Goal: Task Accomplishment & Management: Use online tool/utility

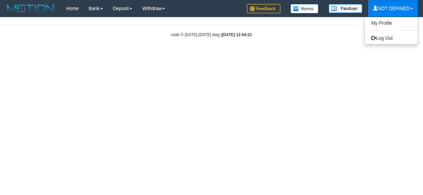
click at [393, 7] on link "NOT DEFINED" at bounding box center [393, 8] width 50 height 17
click at [393, 6] on link "NOT DEFINED" at bounding box center [393, 8] width 50 height 17
click at [393, 36] on link "Log Out" at bounding box center [390, 38] width 53 height 9
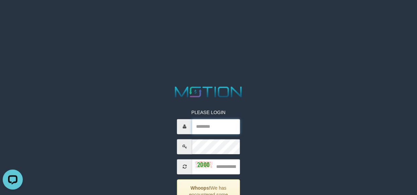
drag, startPoint x: 216, startPoint y: 126, endPoint x: 228, endPoint y: 123, distance: 12.3
click at [216, 126] on input "text" at bounding box center [216, 126] width 48 height 15
type input "********"
type input "****"
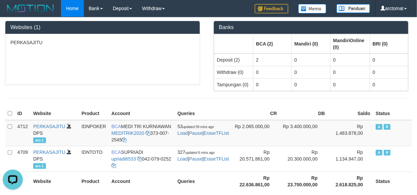
click at [225, 95] on div at bounding box center [208, 99] width 417 height 14
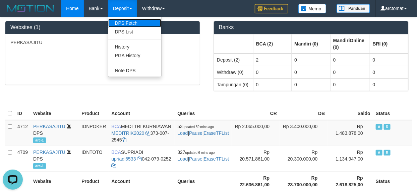
click at [124, 25] on link "DPS Fetch" at bounding box center [134, 23] width 53 height 9
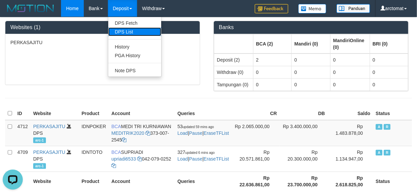
click at [124, 30] on link "DPS List" at bounding box center [134, 31] width 53 height 9
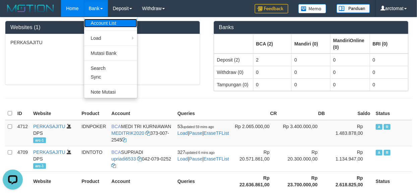
click at [99, 21] on link "Account List" at bounding box center [110, 23] width 53 height 9
click at [100, 20] on link "Account List" at bounding box center [110, 23] width 53 height 9
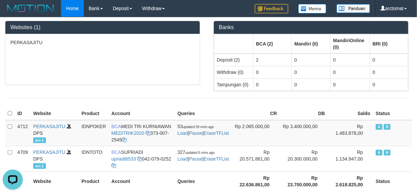
click at [125, 78] on div "PERKASAJITU" at bounding box center [102, 59] width 194 height 51
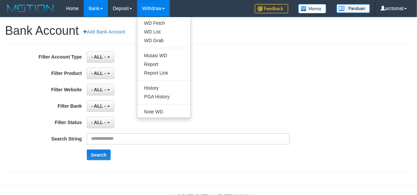
click at [256, 109] on div "- ALL - SELECT ALL SELECT BANK - ALL - BCA MANDIRI MANDIRIONLINE BRI BNI BTN MA…" at bounding box center [188, 106] width 203 height 11
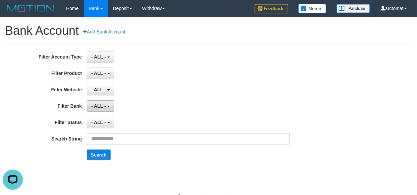
click at [104, 109] on span "- ALL -" at bounding box center [98, 106] width 15 height 5
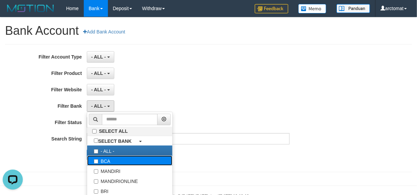
click at [127, 161] on label "BCA" at bounding box center [129, 161] width 85 height 10
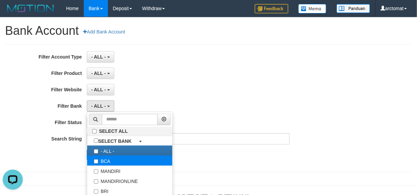
select select "***"
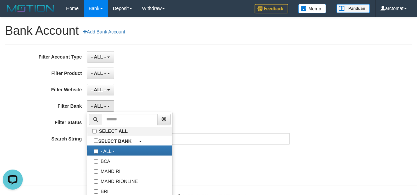
scroll to position [6, 0]
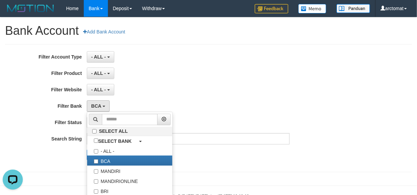
click at [150, 87] on div "- ALL - SELECT ALL SELECT GAME - ALL - [ITOTO] PERKASAJITU" at bounding box center [188, 89] width 203 height 11
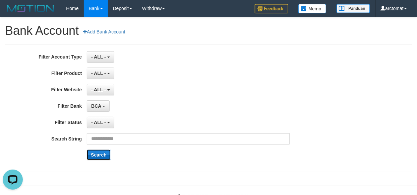
click at [101, 155] on button "Search" at bounding box center [99, 155] width 24 height 11
click at [227, 80] on div "**********" at bounding box center [174, 108] width 348 height 114
click at [99, 106] on span "- ALL -" at bounding box center [98, 106] width 15 height 5
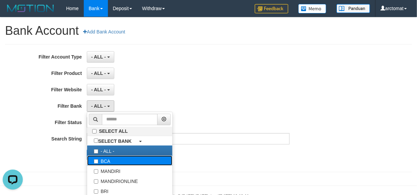
click at [118, 165] on label "BCA" at bounding box center [129, 161] width 85 height 10
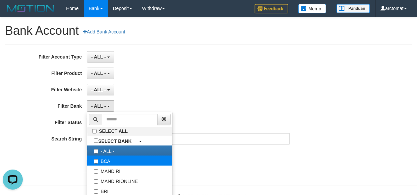
select select "***"
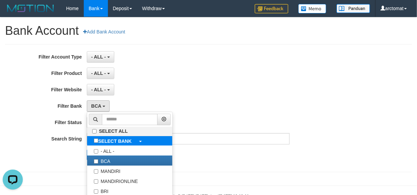
scroll to position [6, 0]
click at [131, 104] on div "BCA SELECT ALL SELECT BANK - ALL - BCA MANDIRI MANDIRIONLINE BRI BNI BTN MAYBAN…" at bounding box center [188, 106] width 203 height 11
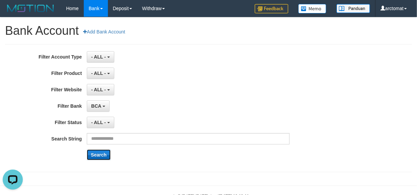
click at [98, 154] on button "Search" at bounding box center [99, 155] width 24 height 11
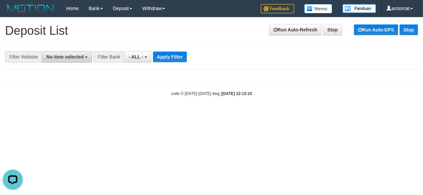
click at [52, 57] on span "No item selected" at bounding box center [64, 56] width 37 height 5
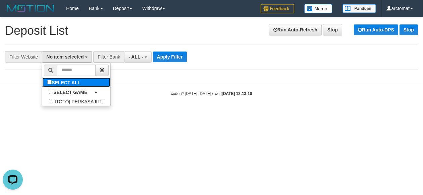
click at [57, 82] on label "SELECT ALL" at bounding box center [64, 82] width 45 height 9
select select "***"
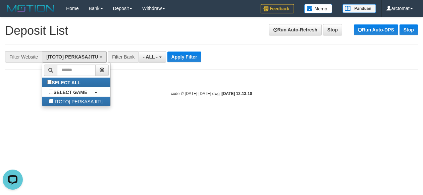
scroll to position [6, 0]
click at [150, 59] on span "- ALL -" at bounding box center [150, 56] width 15 height 5
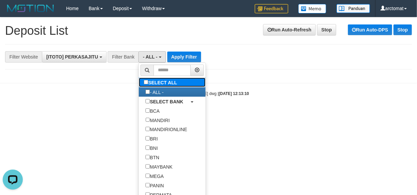
click at [150, 81] on label "SELECT ALL" at bounding box center [161, 82] width 45 height 9
select select "***"
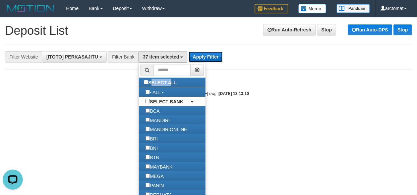
click at [205, 57] on button "Apply Filter" at bounding box center [206, 57] width 34 height 11
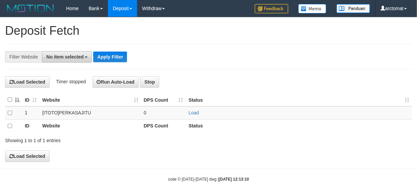
click at [74, 56] on span "No item selected" at bounding box center [64, 56] width 37 height 5
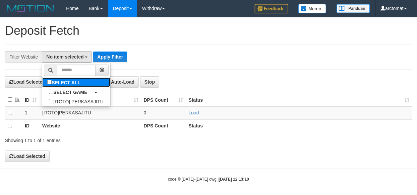
click at [77, 85] on label "SELECT ALL" at bounding box center [64, 82] width 45 height 9
select select "***"
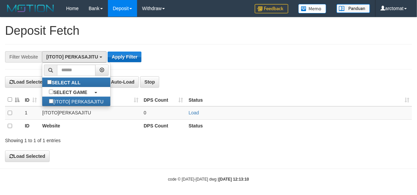
scroll to position [6, 0]
click at [138, 37] on h1 "Deposit Fetch" at bounding box center [208, 30] width 407 height 13
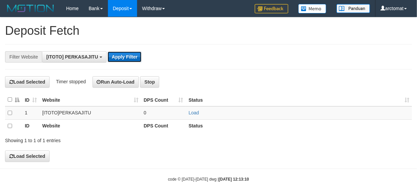
click at [124, 58] on button "Apply Filter" at bounding box center [125, 57] width 34 height 11
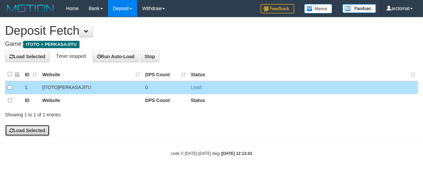
click at [22, 133] on button "Load Selected" at bounding box center [27, 130] width 45 height 11
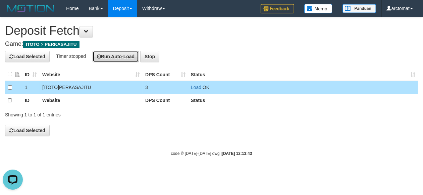
click at [122, 58] on button "Run Auto-Load" at bounding box center [116, 56] width 47 height 11
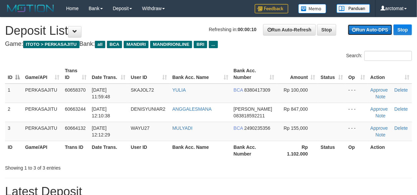
click at [364, 32] on link "Run Auto-DPS" at bounding box center [370, 29] width 44 height 11
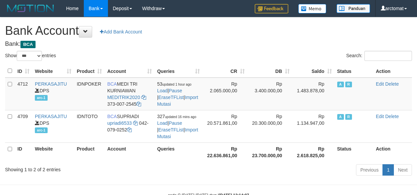
select select "***"
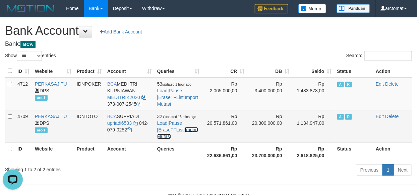
click at [195, 129] on link "Import Mutasi" at bounding box center [177, 133] width 41 height 12
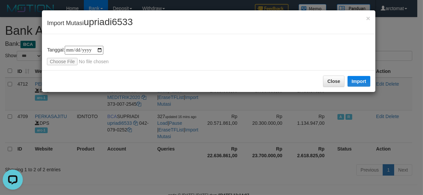
click at [315, 27] on div "× Import Mutasi upriadi6533" at bounding box center [208, 22] width 333 height 24
click at [69, 61] on input "file" at bounding box center [91, 61] width 89 height 7
click at [354, 78] on button "Import" at bounding box center [358, 81] width 23 height 11
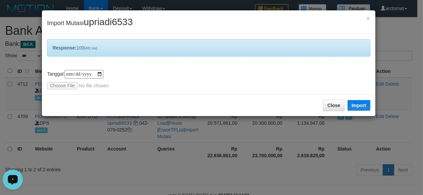
click at [287, 25] on div "× Import Mutasi upriadi6533" at bounding box center [208, 22] width 333 height 24
click at [73, 84] on input "file" at bounding box center [91, 85] width 89 height 7
click at [365, 105] on button "Import" at bounding box center [358, 105] width 23 height 11
click at [280, 22] on div "× Import Mutasi upriadi6533" at bounding box center [208, 22] width 333 height 24
click at [90, 82] on input "file" at bounding box center [91, 85] width 89 height 7
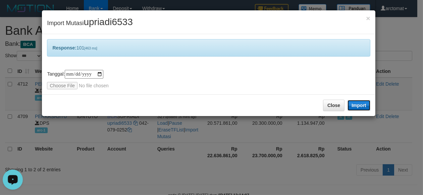
click at [360, 103] on button "Import" at bounding box center [358, 105] width 23 height 11
click at [290, 22] on div "× Import Mutasi upriadi6533" at bounding box center [208, 22] width 333 height 24
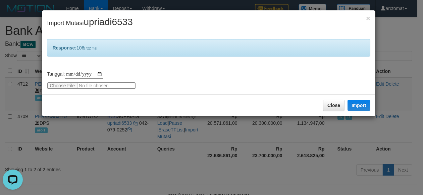
click at [91, 84] on input "file" at bounding box center [91, 85] width 89 height 7
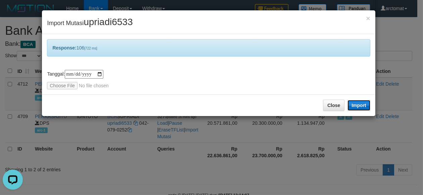
click at [367, 105] on button "Import" at bounding box center [358, 105] width 23 height 11
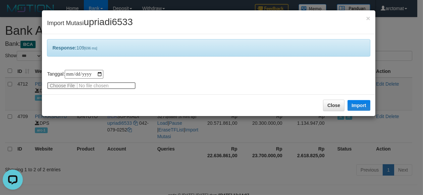
click at [111, 87] on input "file" at bounding box center [91, 85] width 89 height 7
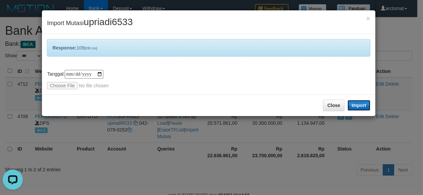
click at [356, 101] on button "Import" at bounding box center [358, 105] width 23 height 11
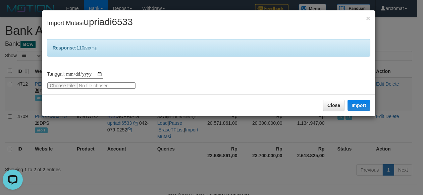
click at [75, 83] on input "file" at bounding box center [91, 85] width 89 height 7
type input "**********"
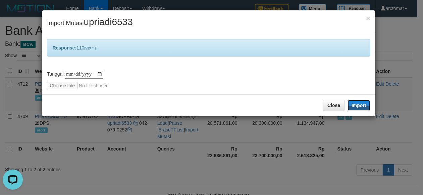
click at [357, 102] on button "Import" at bounding box center [358, 105] width 23 height 11
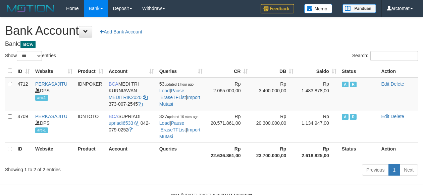
select select "***"
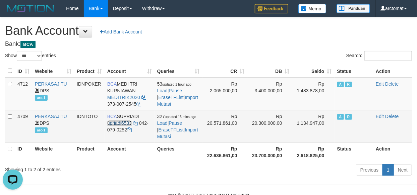
drag, startPoint x: 125, startPoint y: 122, endPoint x: 125, endPoint y: 114, distance: 8.1
click at [125, 122] on link "upriadi6533" at bounding box center [119, 123] width 24 height 5
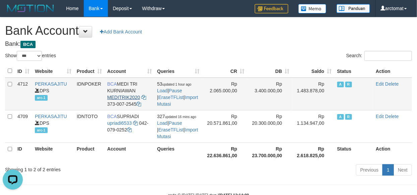
click at [129, 94] on td "BCA MEDI TRI KURNIAWAN MEDITRIK2020 373-007-2545" at bounding box center [130, 94] width 50 height 33
click at [129, 96] on link "MEDITRIK2020" at bounding box center [123, 97] width 33 height 5
click at [194, 96] on link "Import Mutasi" at bounding box center [177, 101] width 41 height 12
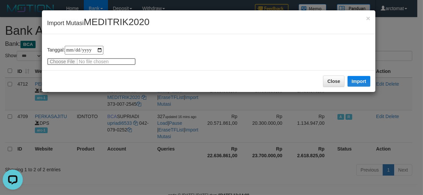
click at [60, 62] on input "file" at bounding box center [91, 61] width 89 height 7
click at [356, 81] on button "Import" at bounding box center [358, 81] width 23 height 11
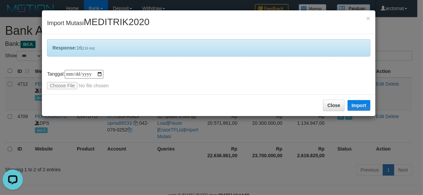
click at [301, 31] on div "× Import Mutasi MEDITRIK2020" at bounding box center [208, 22] width 333 height 24
click at [111, 83] on input "file" at bounding box center [91, 85] width 89 height 7
type input "**********"
click at [359, 103] on button "Import" at bounding box center [358, 105] width 23 height 11
click at [275, 18] on div "× Import Mutasi MEDITRIK2020" at bounding box center [208, 22] width 333 height 24
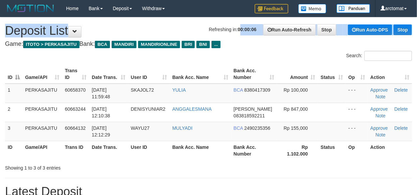
drag, startPoint x: 198, startPoint y: 28, endPoint x: 228, endPoint y: 31, distance: 30.3
click at [235, 31] on h1 "Refreshing in: 00:00:06 Run Auto-Refresh Stop Run Auto-DPS Stop Deposit List" at bounding box center [208, 30] width 407 height 13
click at [227, 31] on span "Refreshing in: 00:00:06" at bounding box center [233, 29] width 48 height 5
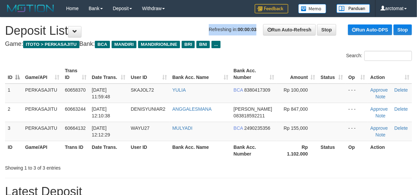
click at [209, 31] on span "Refreshing in: 00:00:03" at bounding box center [233, 29] width 48 height 5
click at [218, 31] on span "Refreshing in: 00:00:03" at bounding box center [233, 29] width 48 height 5
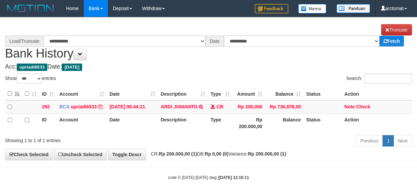
select select "***"
select select "****"
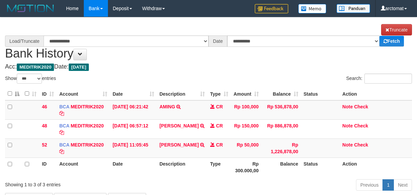
select select "***"
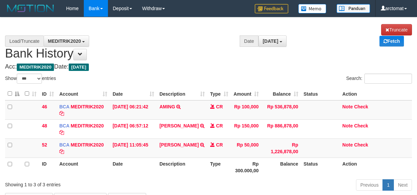
select select "****"
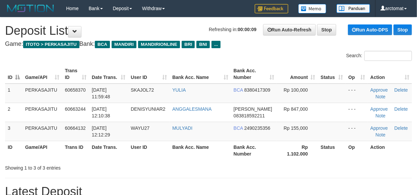
click at [342, 31] on div "Refreshing in: 00:00:09 Run Auto-Refresh Stop Run Auto-DPS Stop" at bounding box center [310, 29] width 203 height 11
click at [357, 32] on link "Run Auto-DPS" at bounding box center [370, 29] width 44 height 11
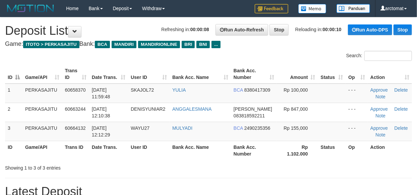
drag, startPoint x: 261, startPoint y: 44, endPoint x: 249, endPoint y: 36, distance: 14.0
click at [260, 44] on h4 "Game: ITOTO > PERKASAJITU Bank: BCA MANDIRI MANDIRIONLINE BRI BNI ..." at bounding box center [208, 44] width 407 height 7
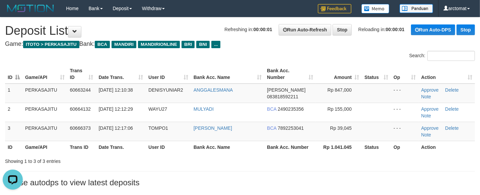
click at [280, 45] on h4 "Game: ITOTO > PERKASAJITU Bank: BCA MANDIRI MANDIRIONLINE BRI BNI ..." at bounding box center [240, 44] width 470 height 7
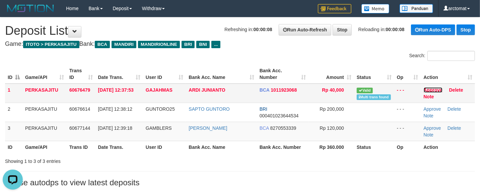
click at [436, 89] on link "Approve" at bounding box center [433, 89] width 19 height 5
